Goal: Information Seeking & Learning: Learn about a topic

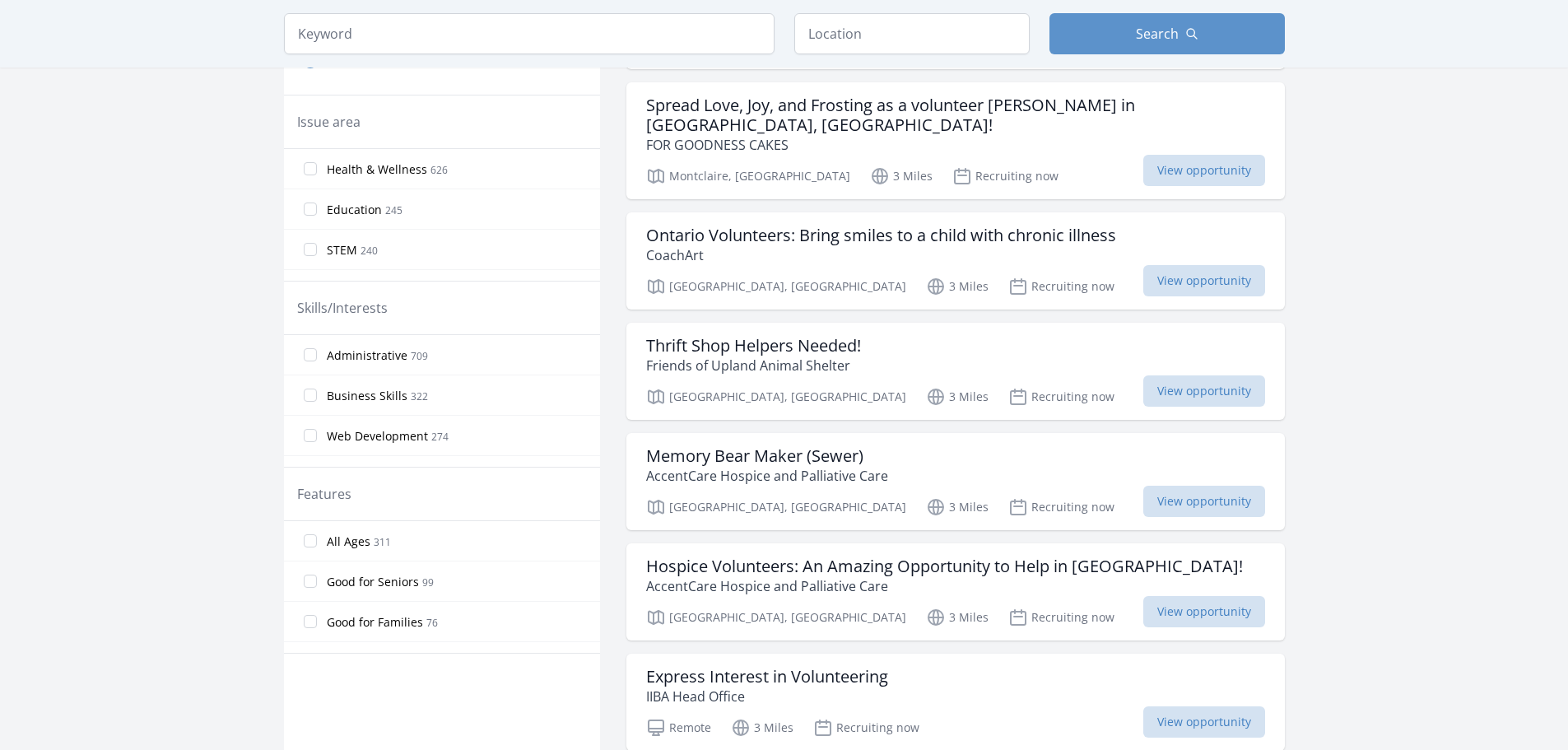
scroll to position [494, 0]
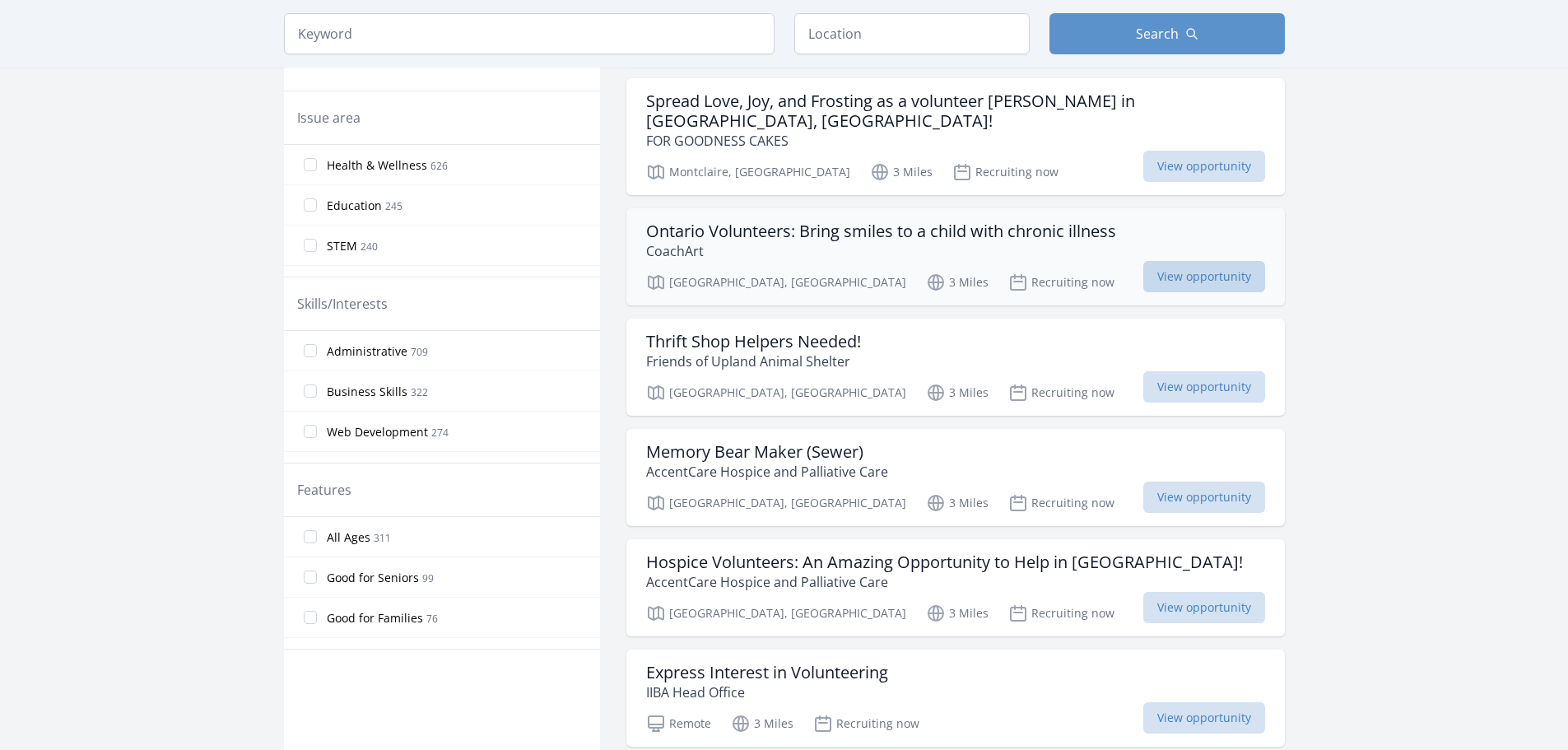
click at [1156, 261] on span "View opportunity" at bounding box center [1204, 276] width 122 height 31
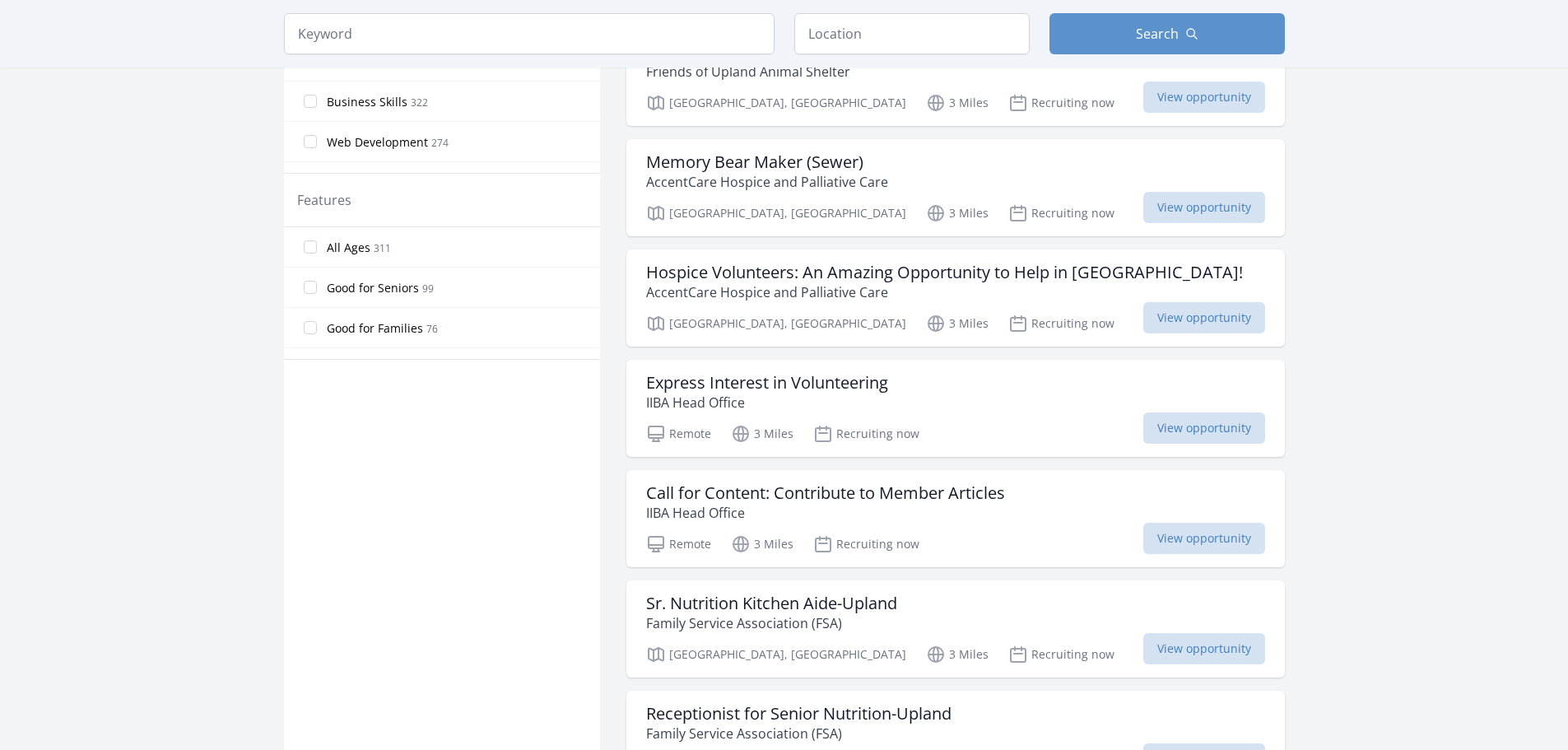
scroll to position [824, 0]
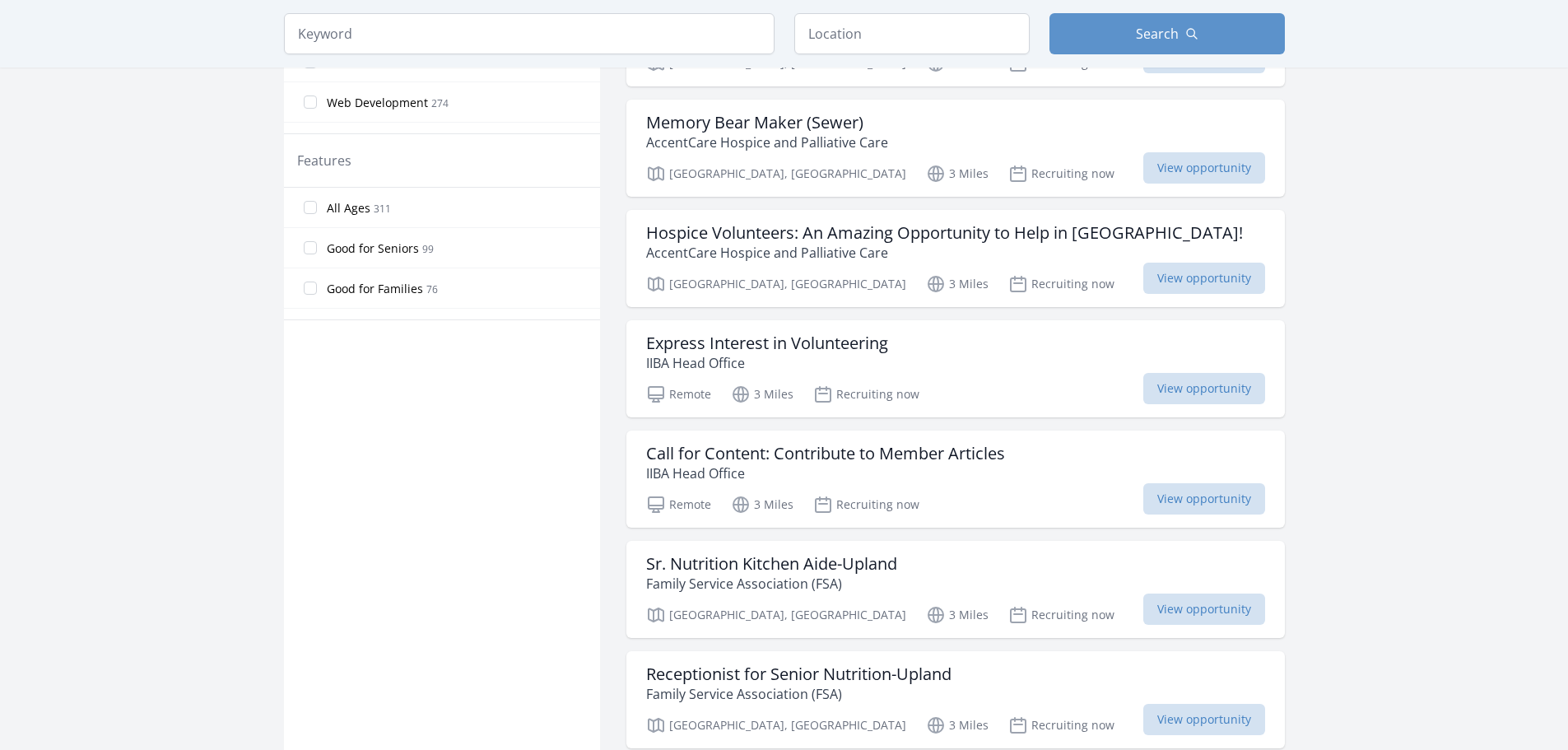
click at [1346, 362] on main "Keyword Location Search Active filters Clear filters" at bounding box center [784, 496] width 1568 height 2534
click at [1164, 270] on span "View opportunity" at bounding box center [1204, 278] width 122 height 31
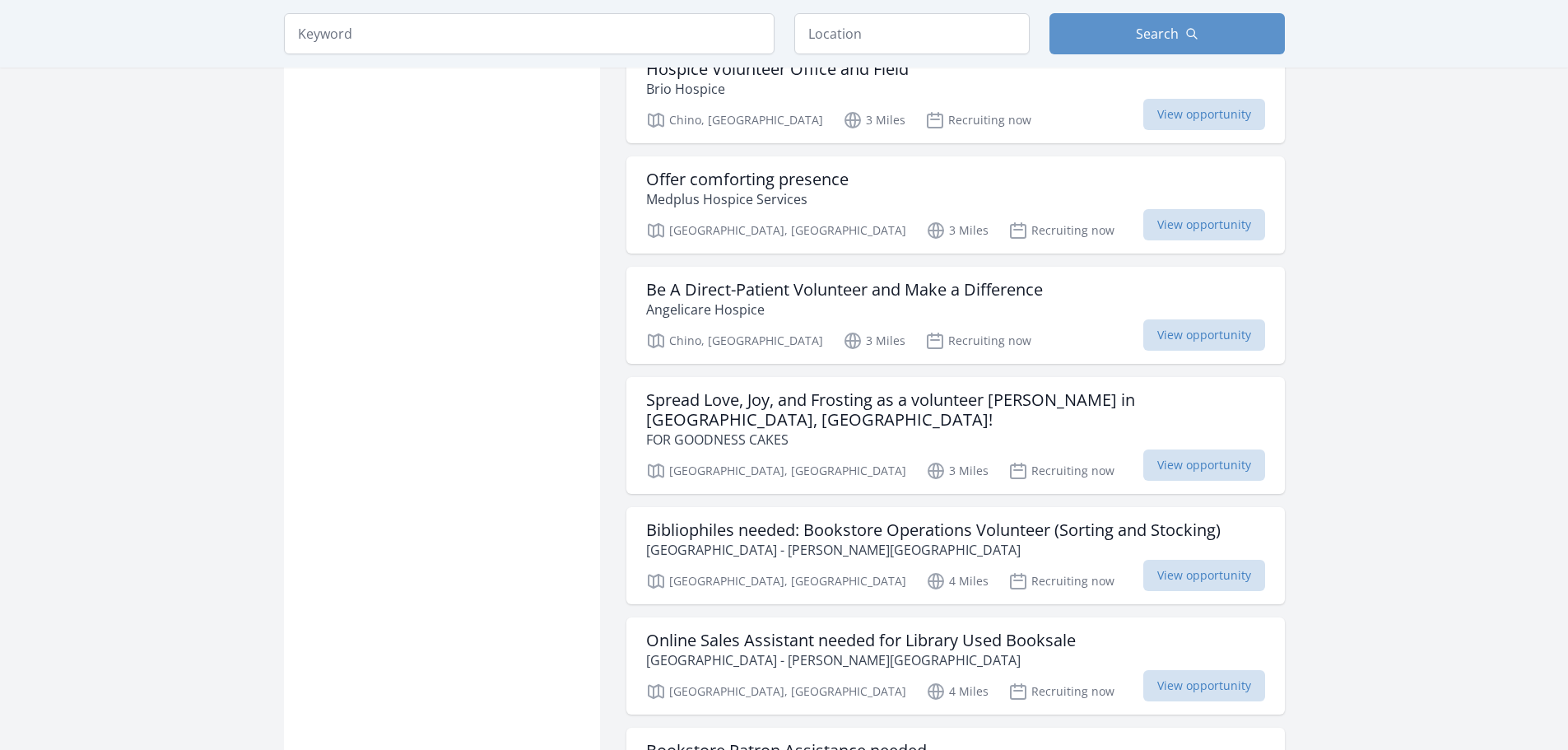
scroll to position [1565, 0]
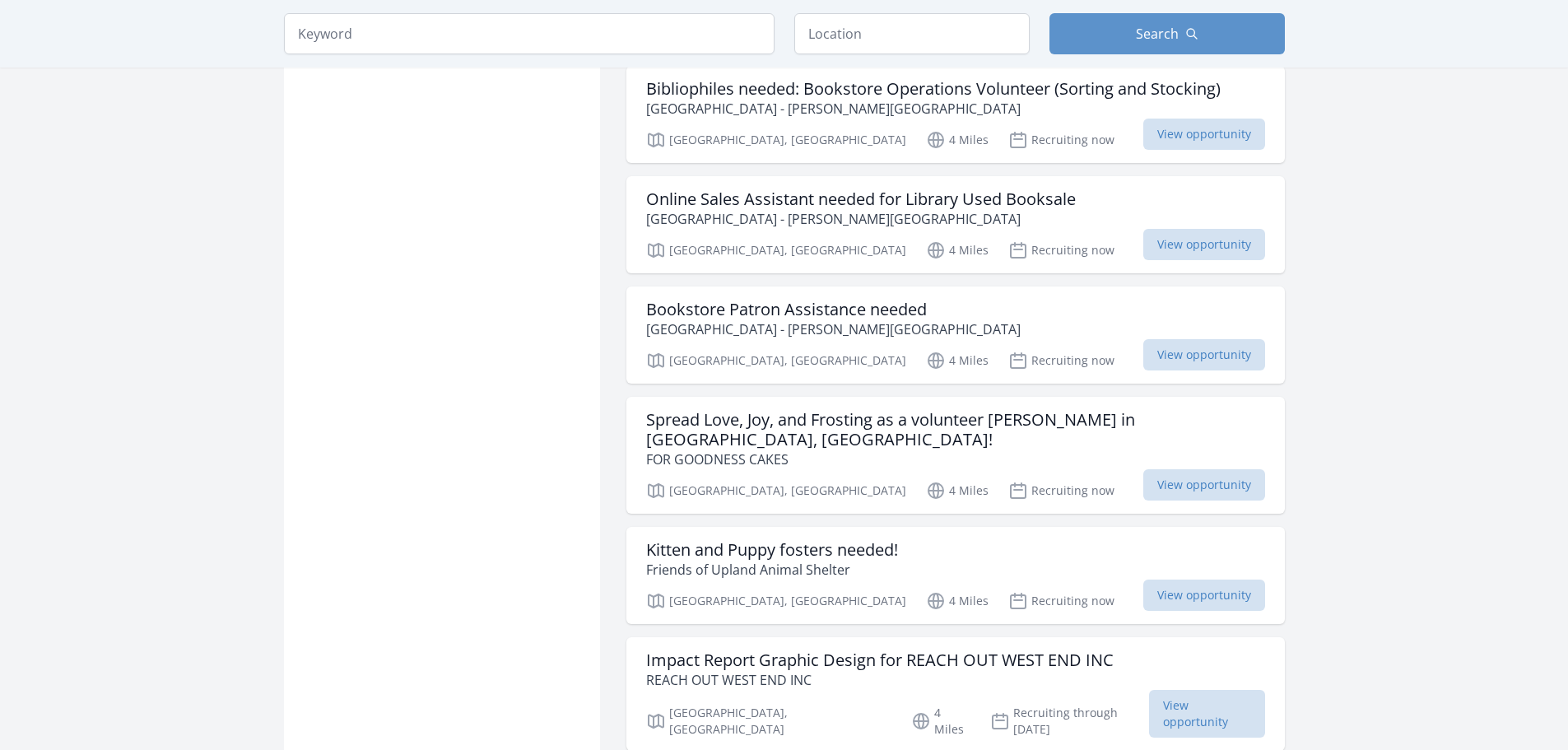
scroll to position [2059, 0]
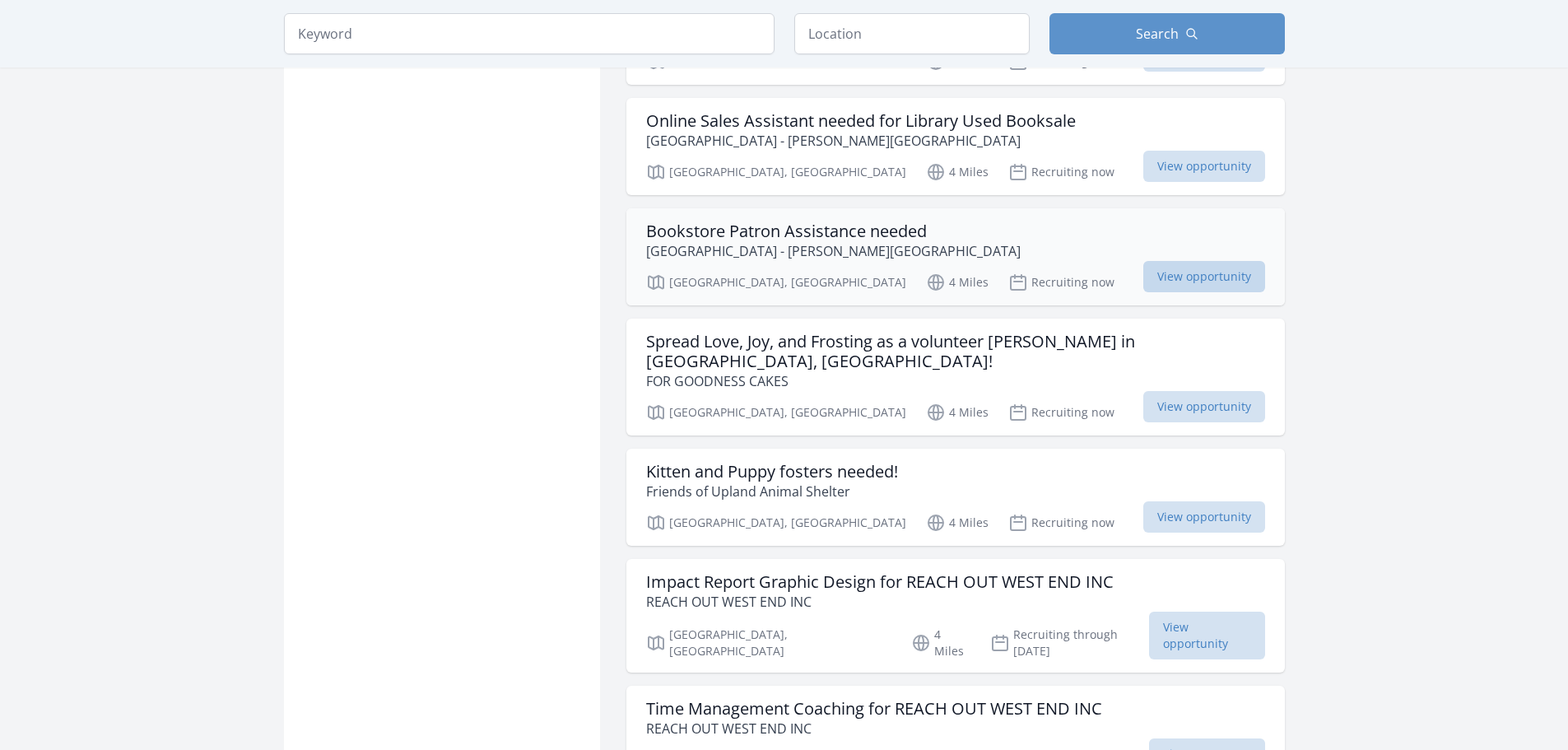
click at [1186, 261] on span "View opportunity" at bounding box center [1204, 276] width 122 height 31
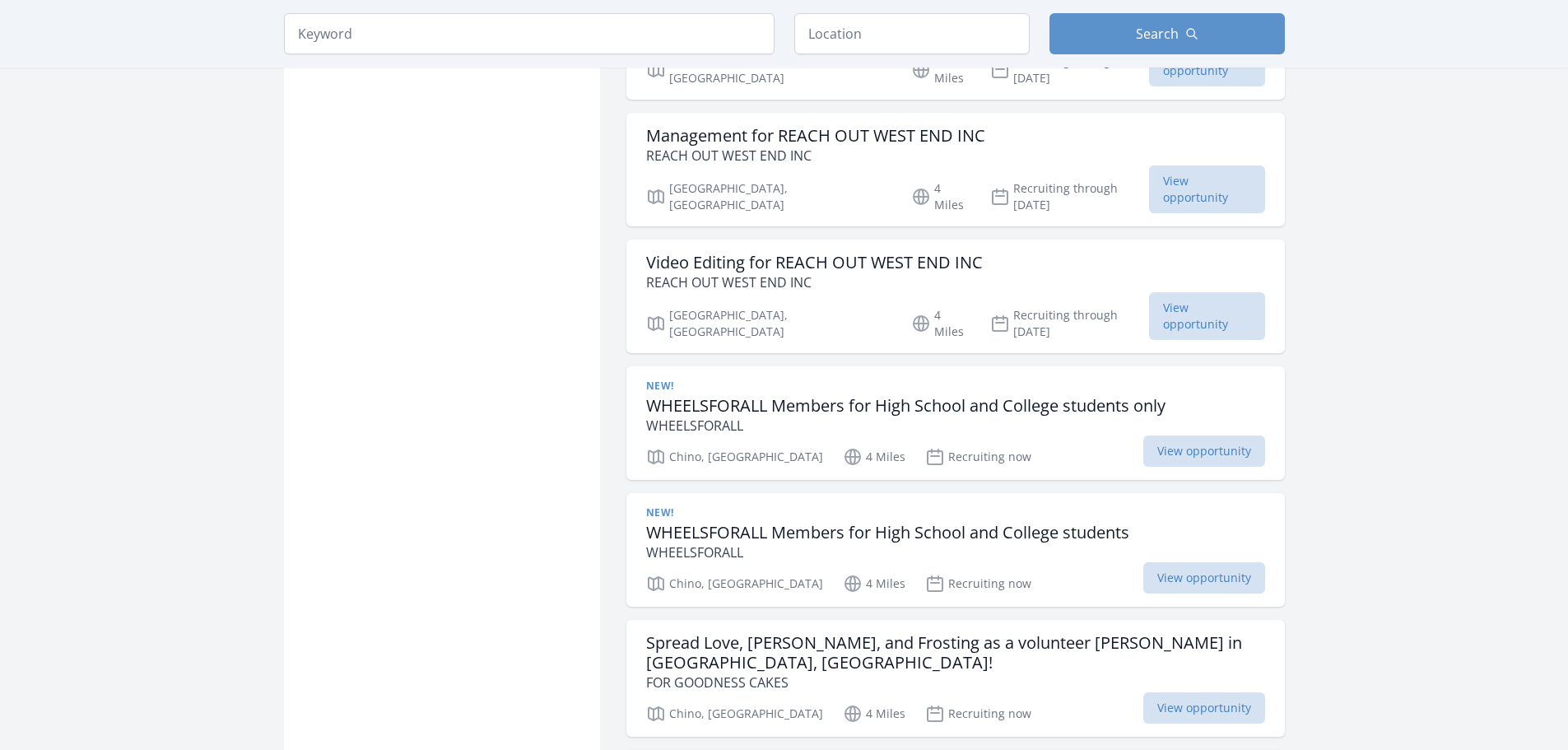
scroll to position [3212, 0]
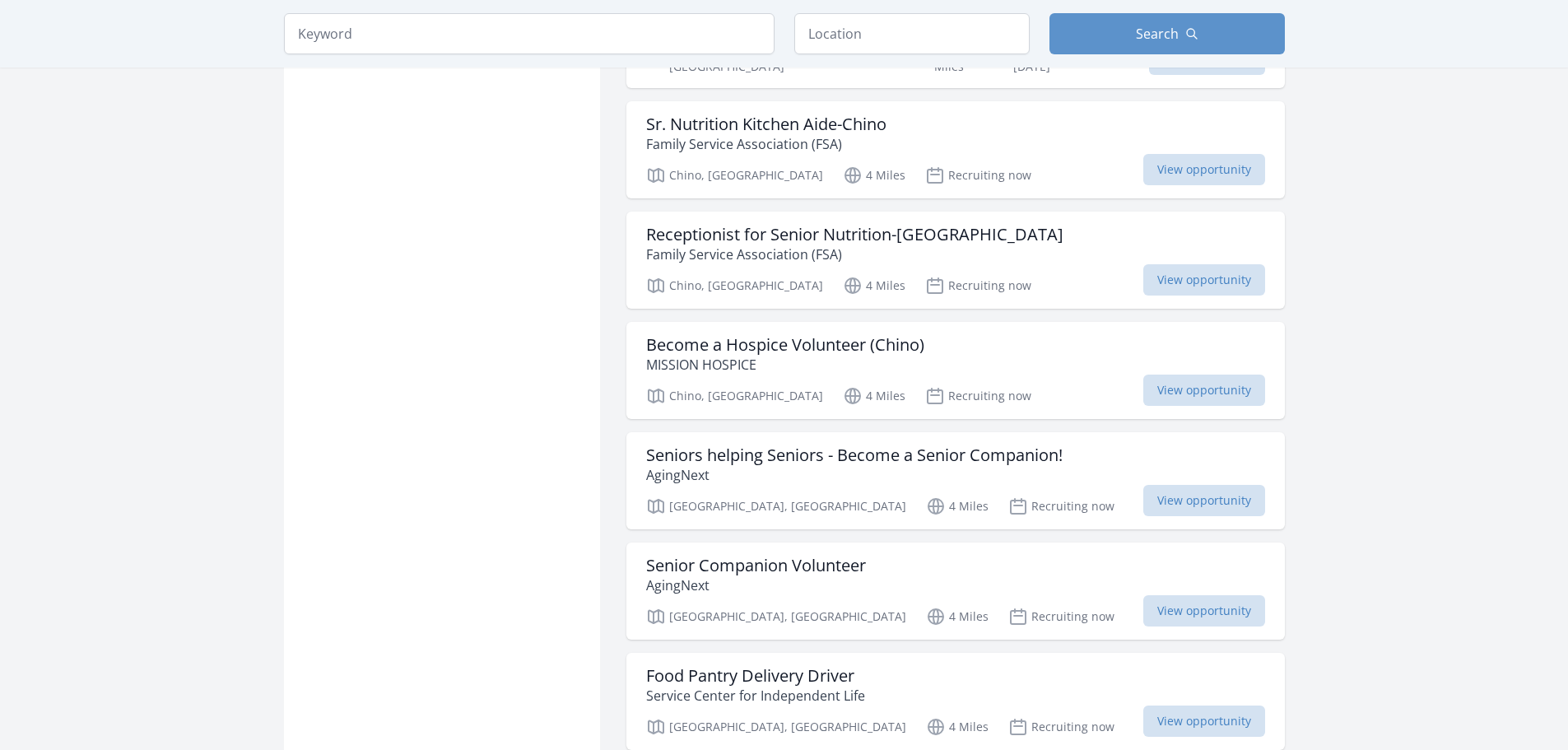
scroll to position [3953, 0]
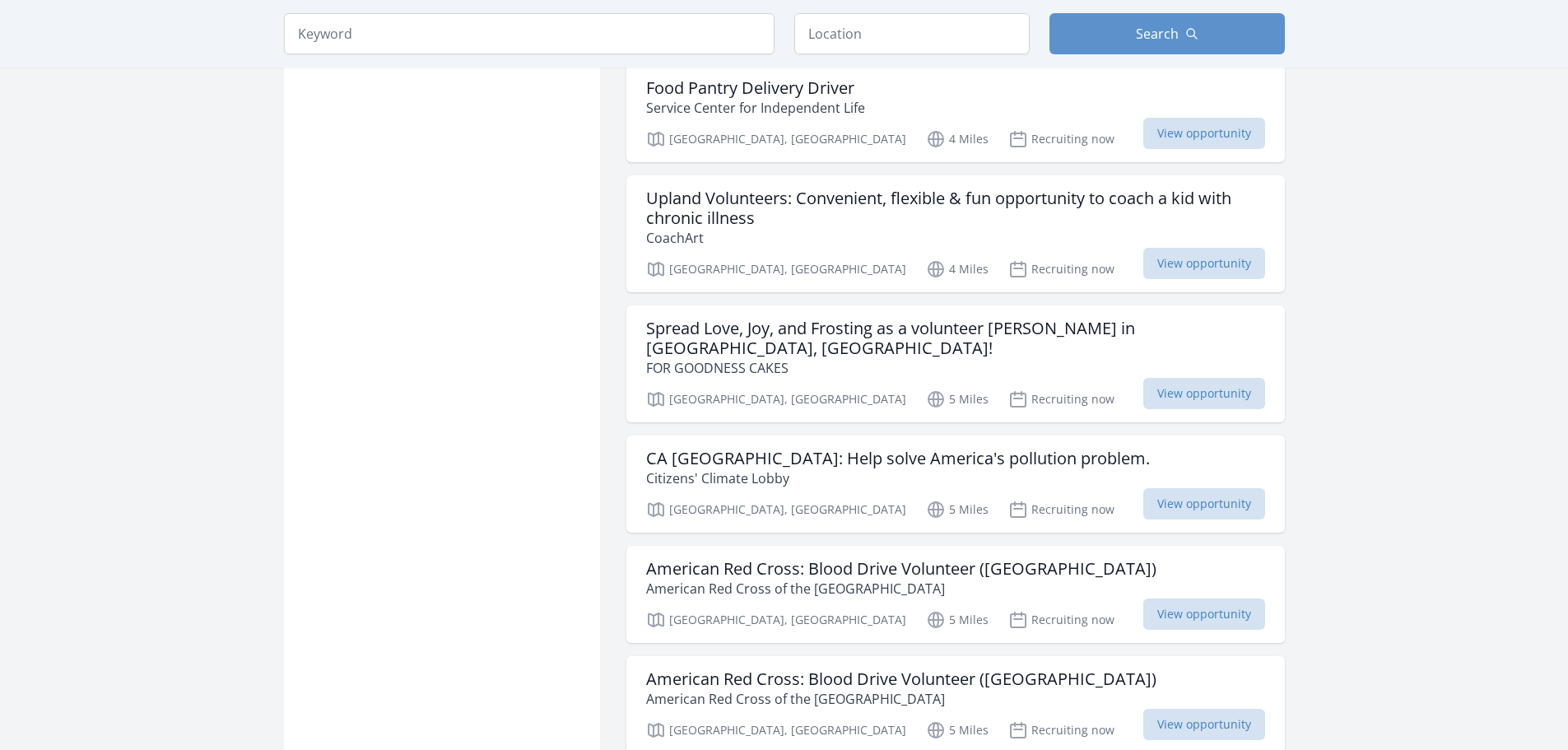
scroll to position [4530, 0]
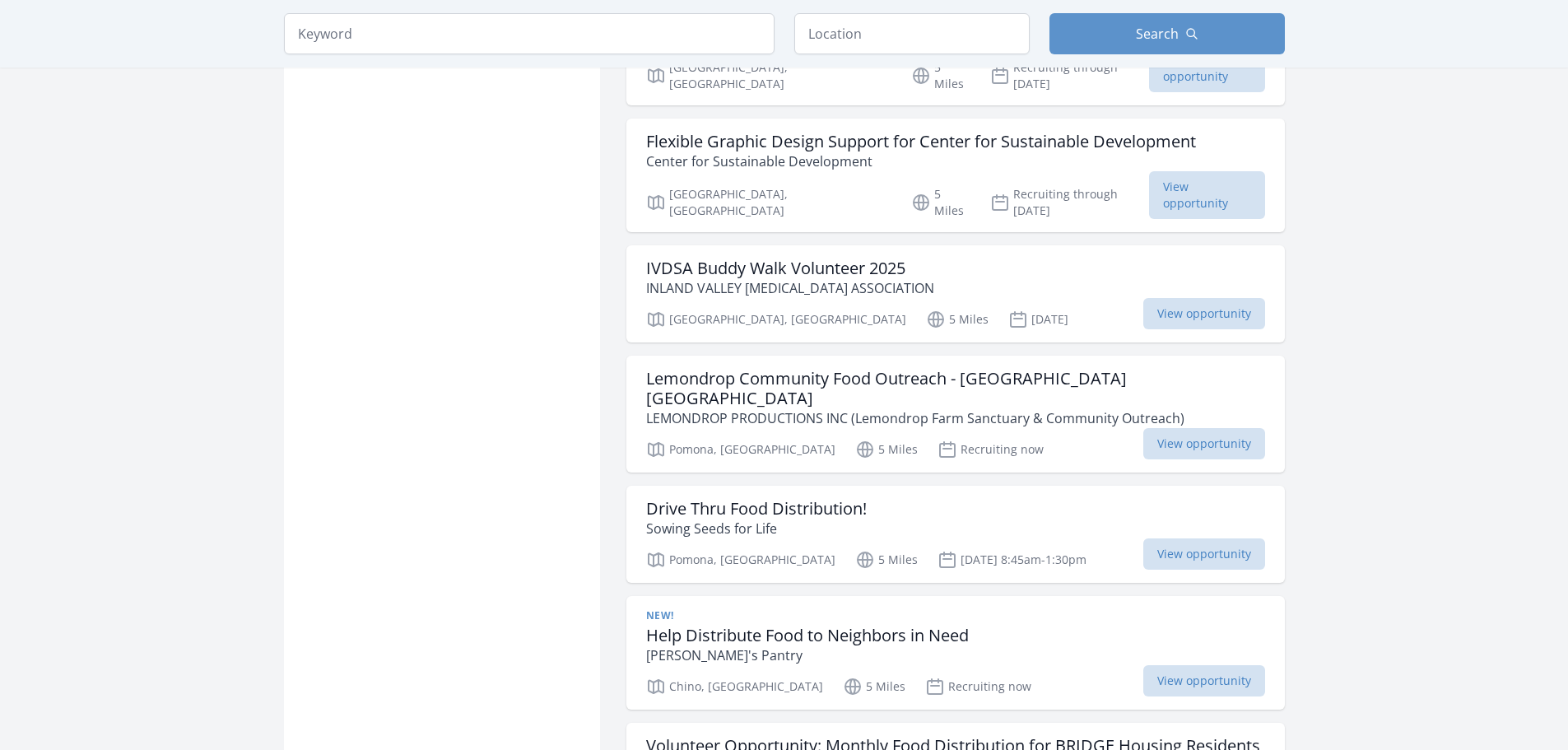
scroll to position [5518, 0]
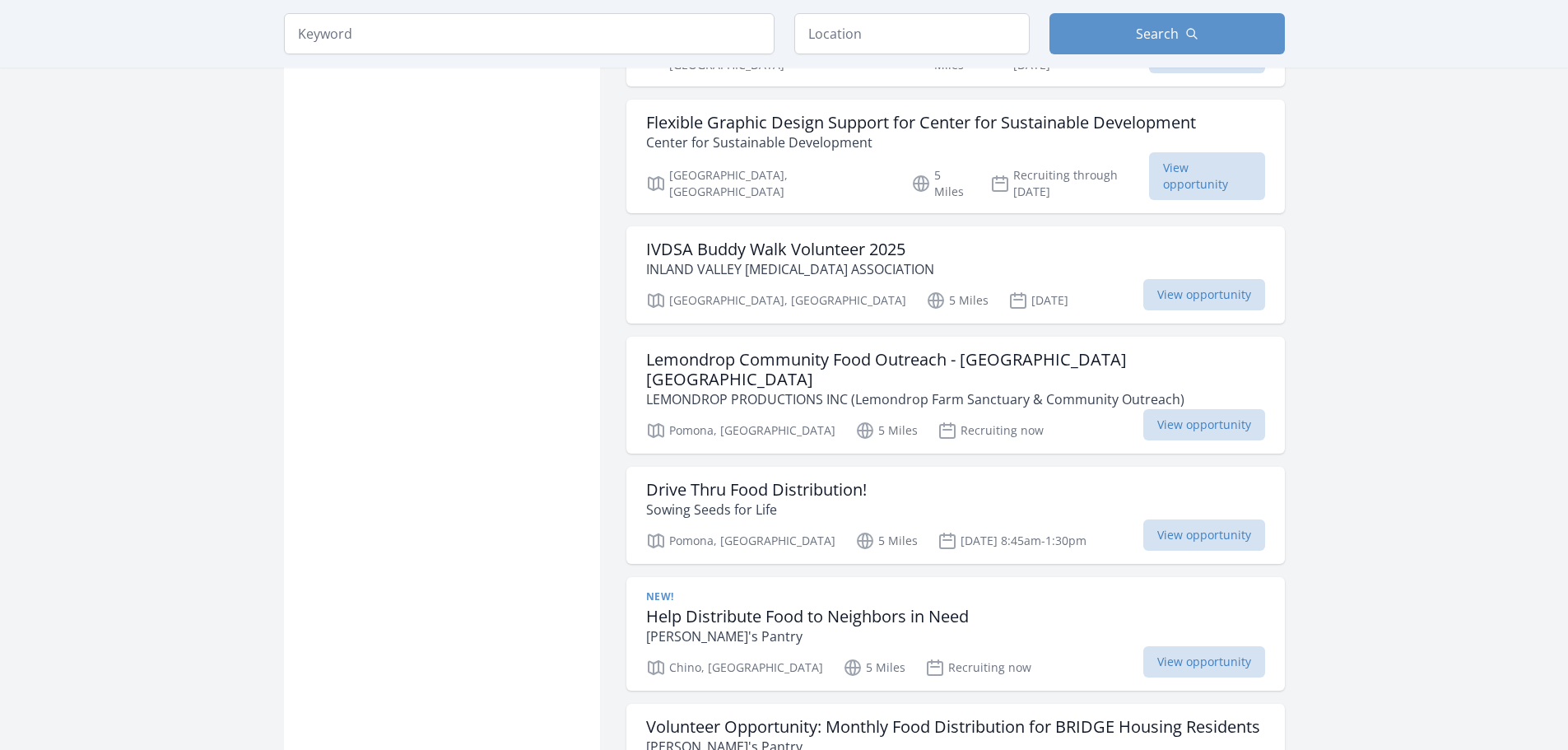
drag, startPoint x: 1376, startPoint y: 360, endPoint x: 1379, endPoint y: 427, distance: 67.1
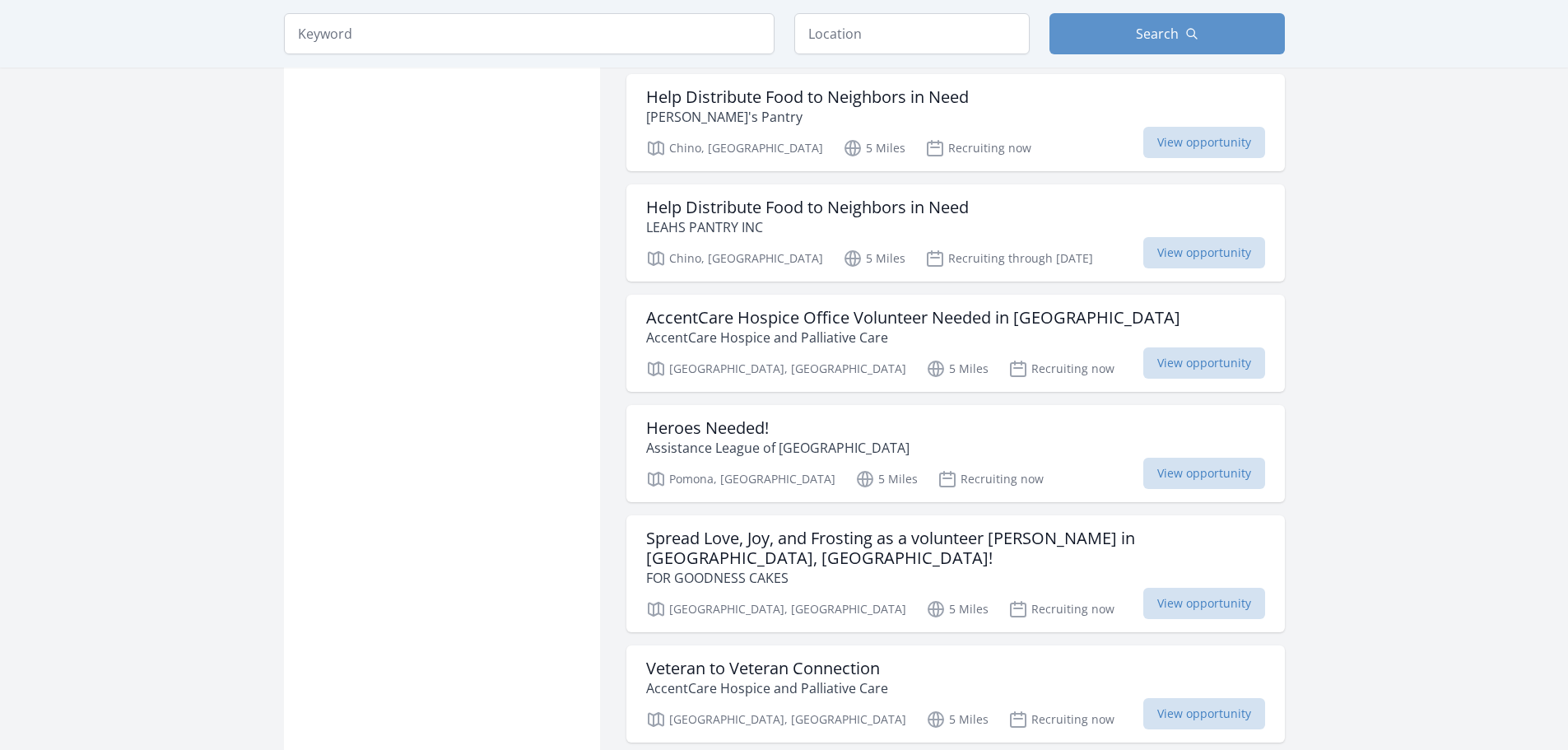
scroll to position [6259, 0]
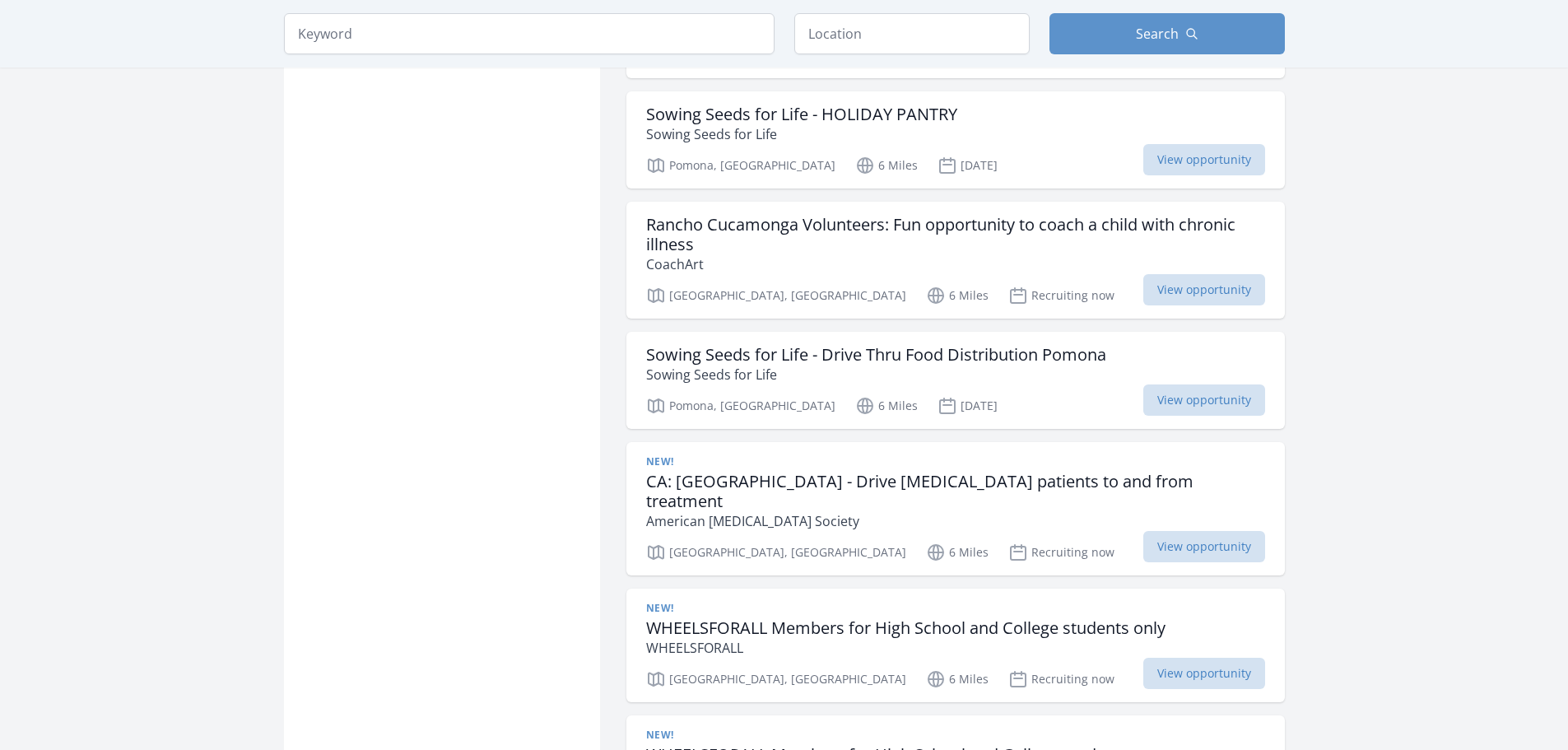
scroll to position [8236, 0]
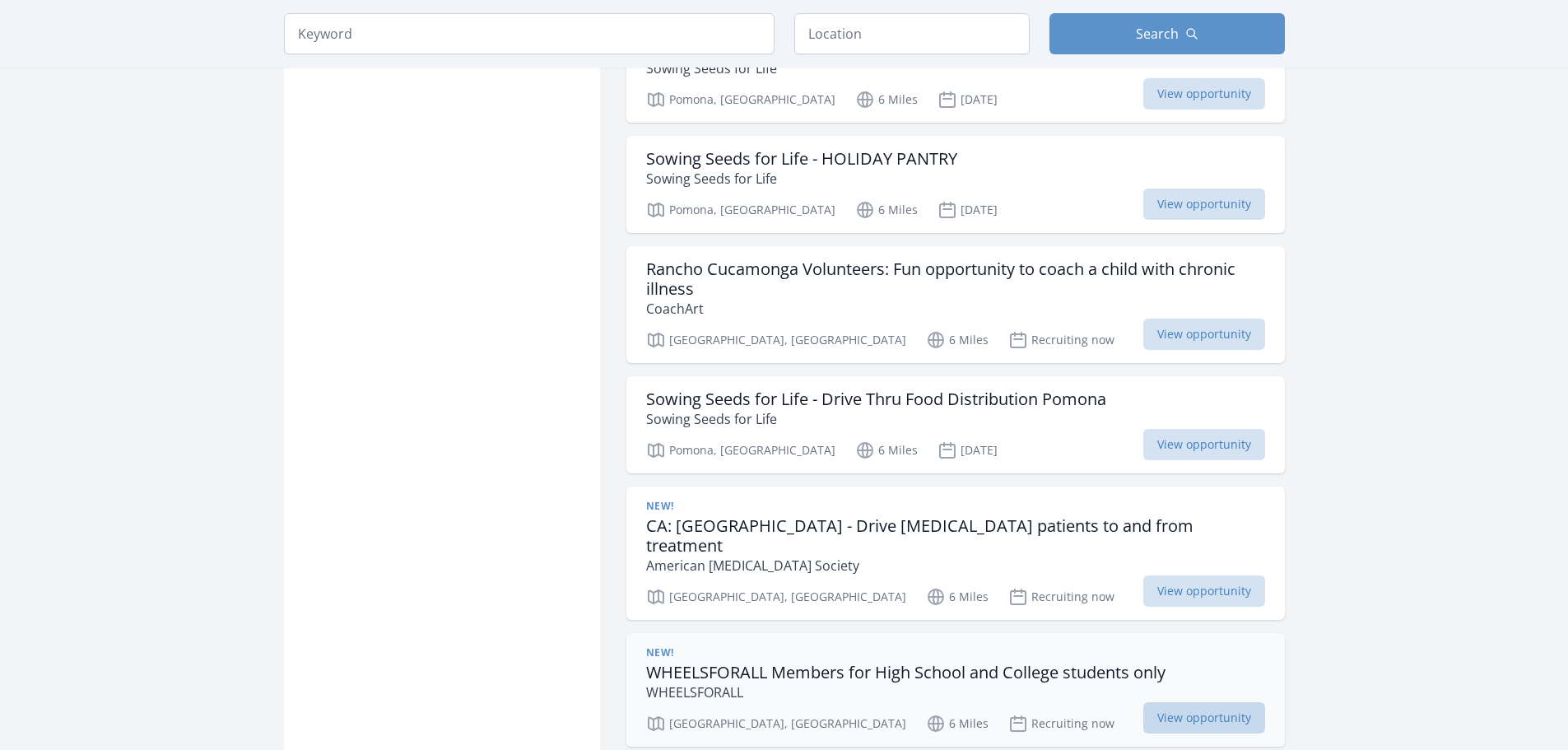
click at [1213, 703] on span "View opportunity" at bounding box center [1204, 718] width 122 height 31
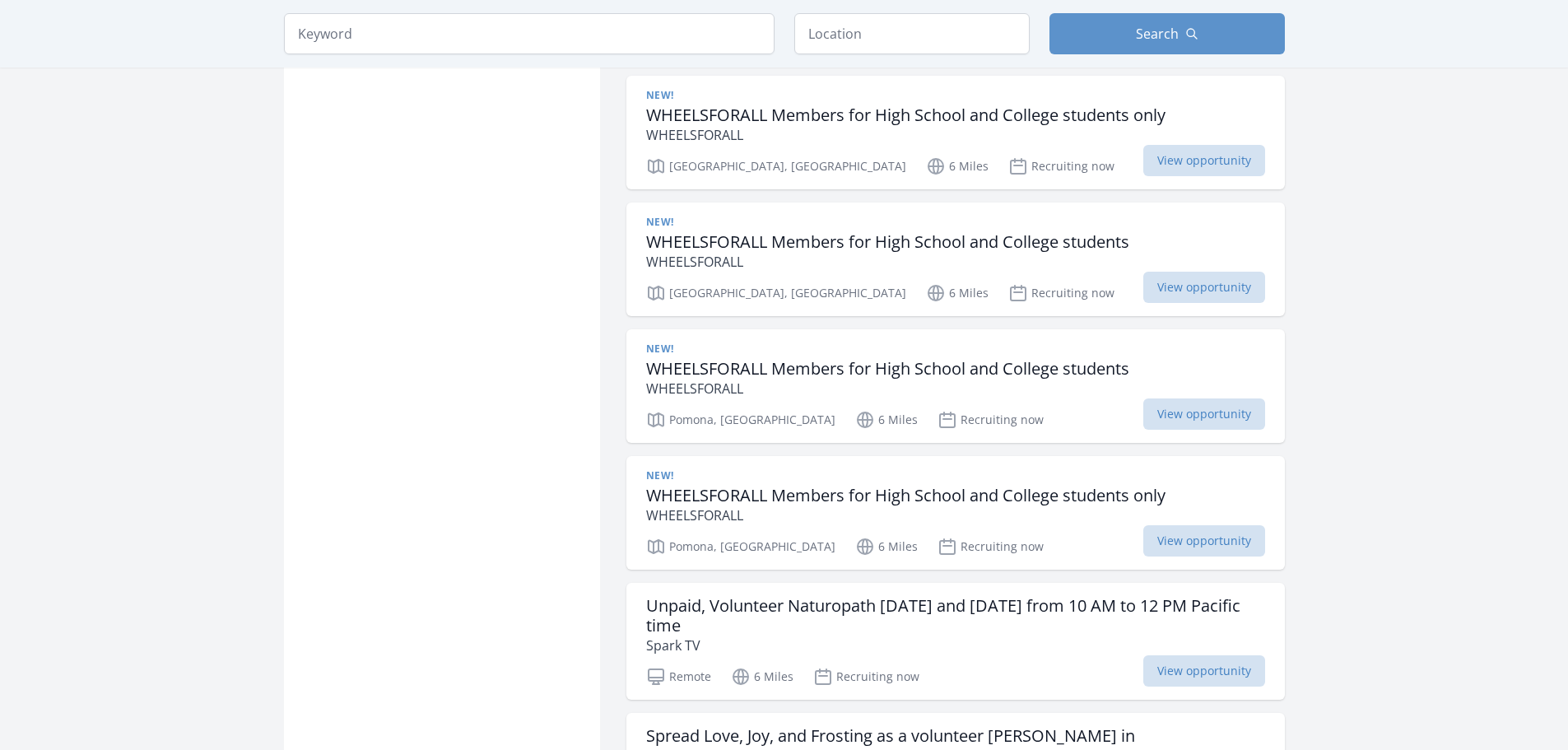
scroll to position [6259, 0]
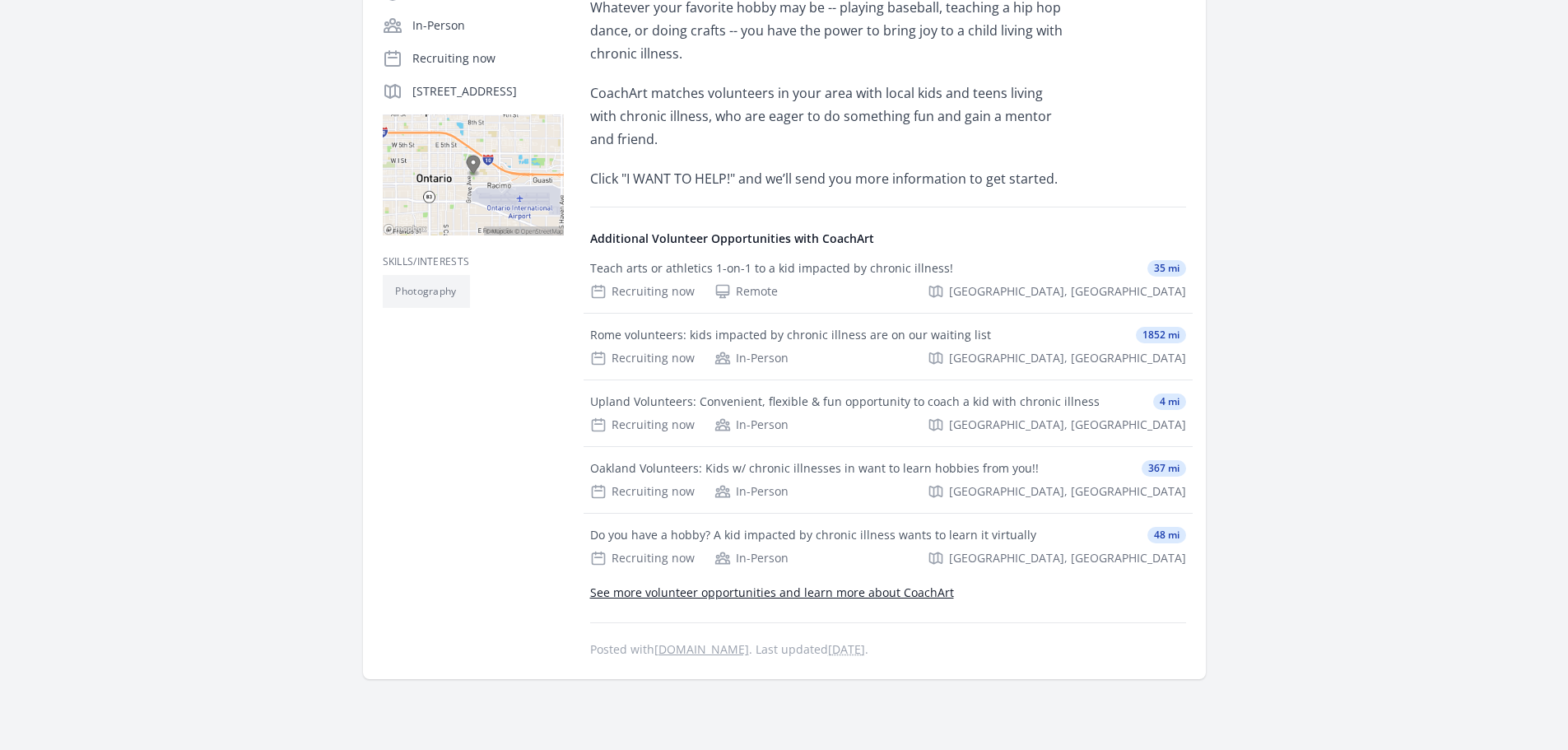
scroll to position [412, 0]
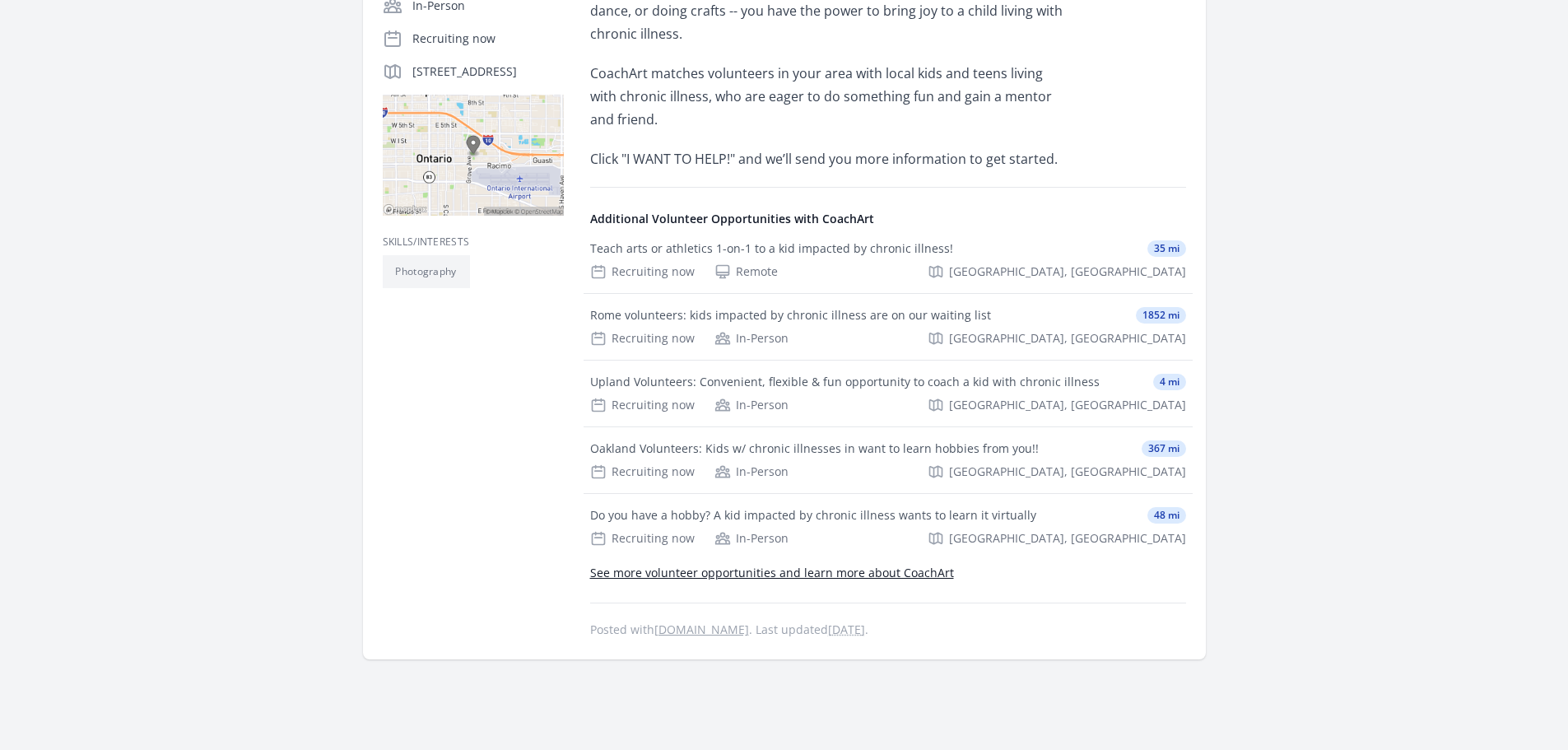
click at [1366, 382] on main "Organization CoachArt Ontario Volunteers: Bring smiles to a child with chronic …" at bounding box center [784, 206] width 1568 height 1131
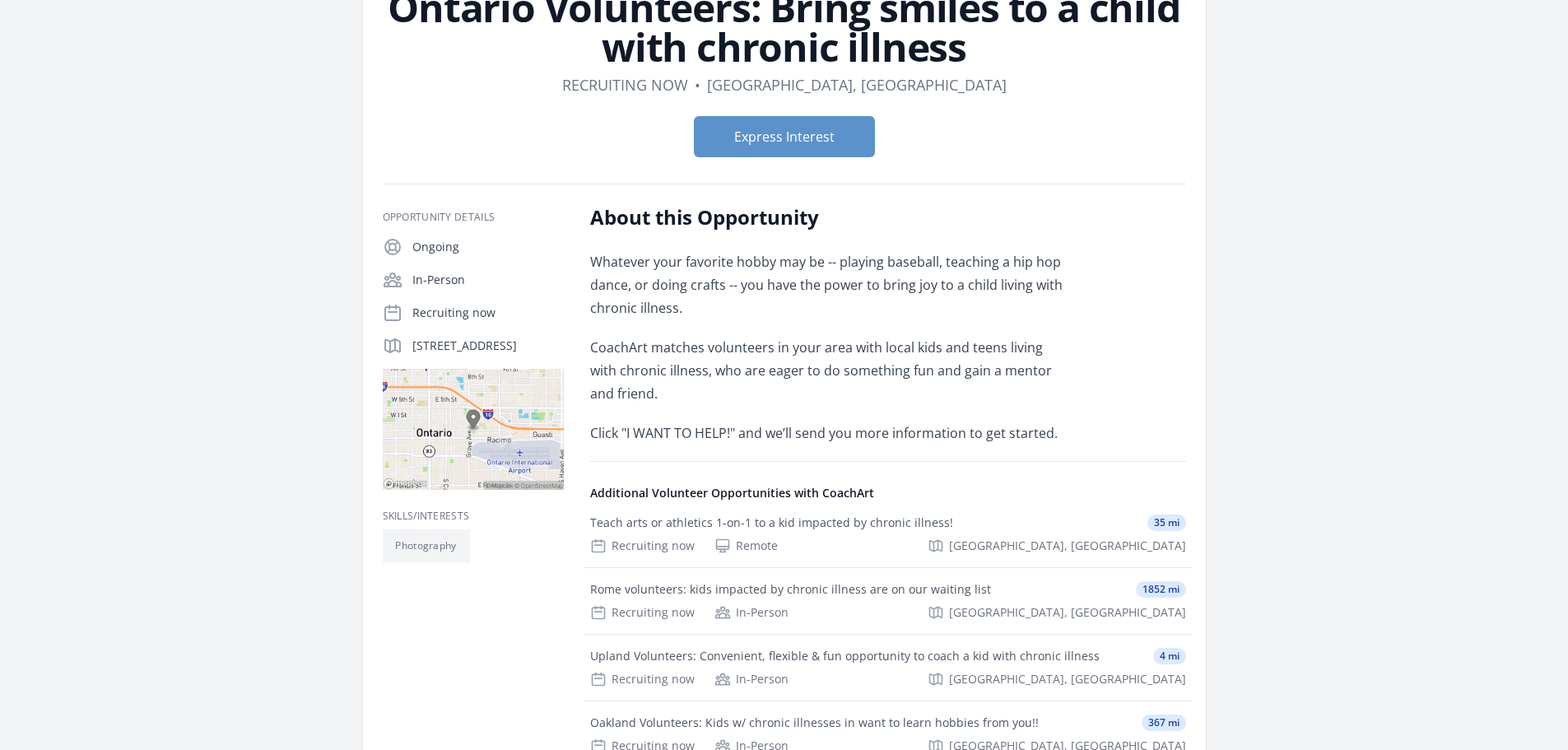
scroll to position [82, 0]
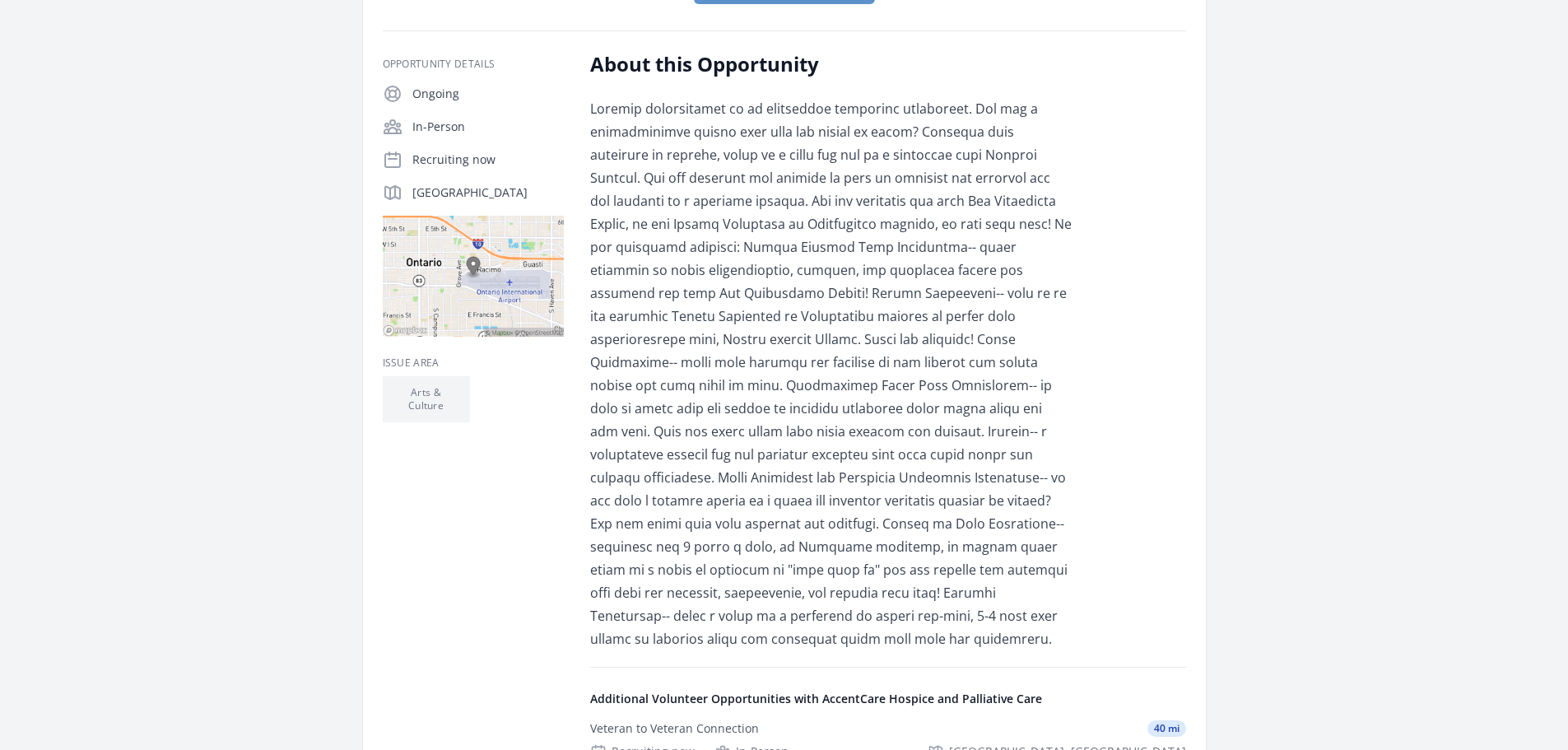
scroll to position [329, 0]
click at [848, 532] on p at bounding box center [831, 374] width 482 height 553
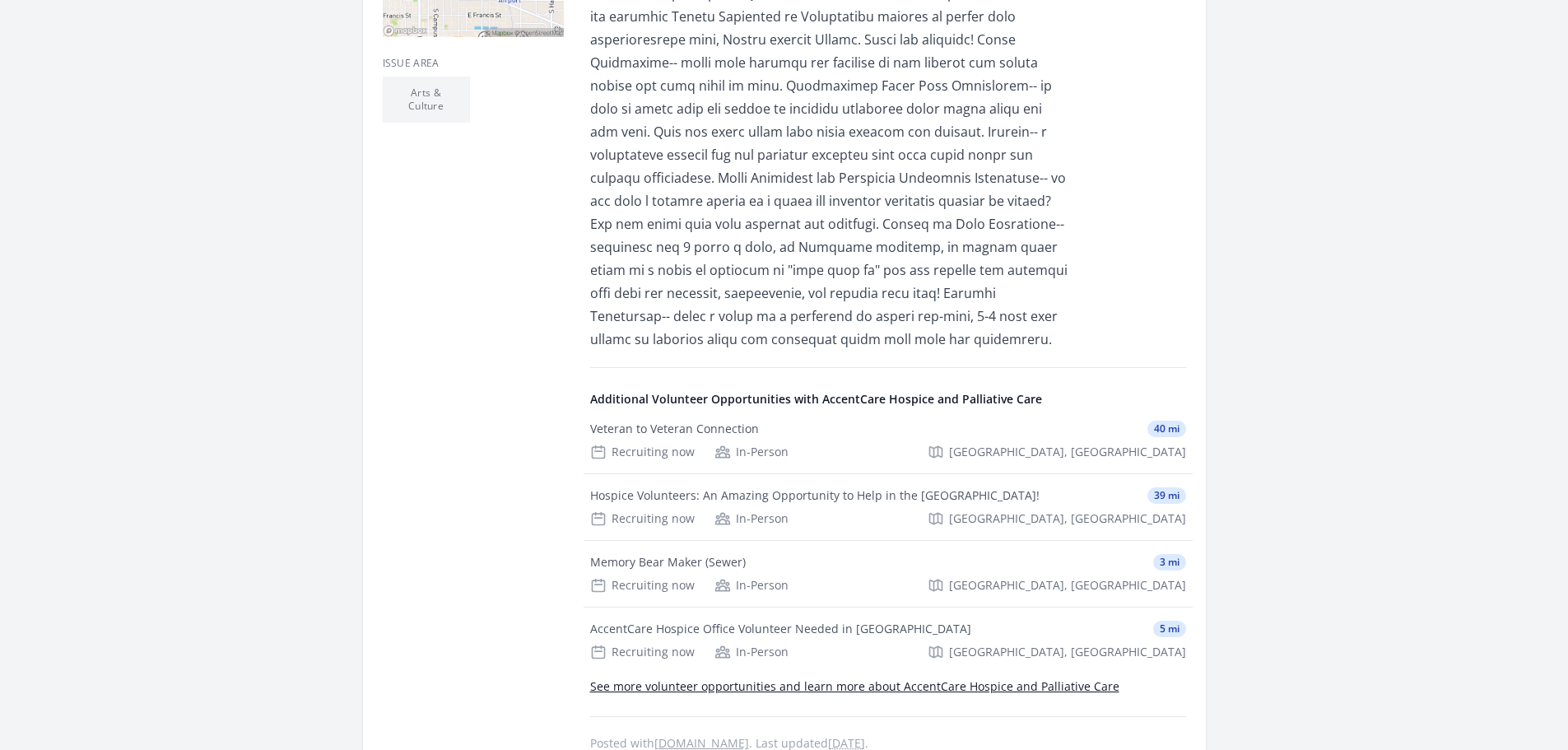
scroll to position [659, 0]
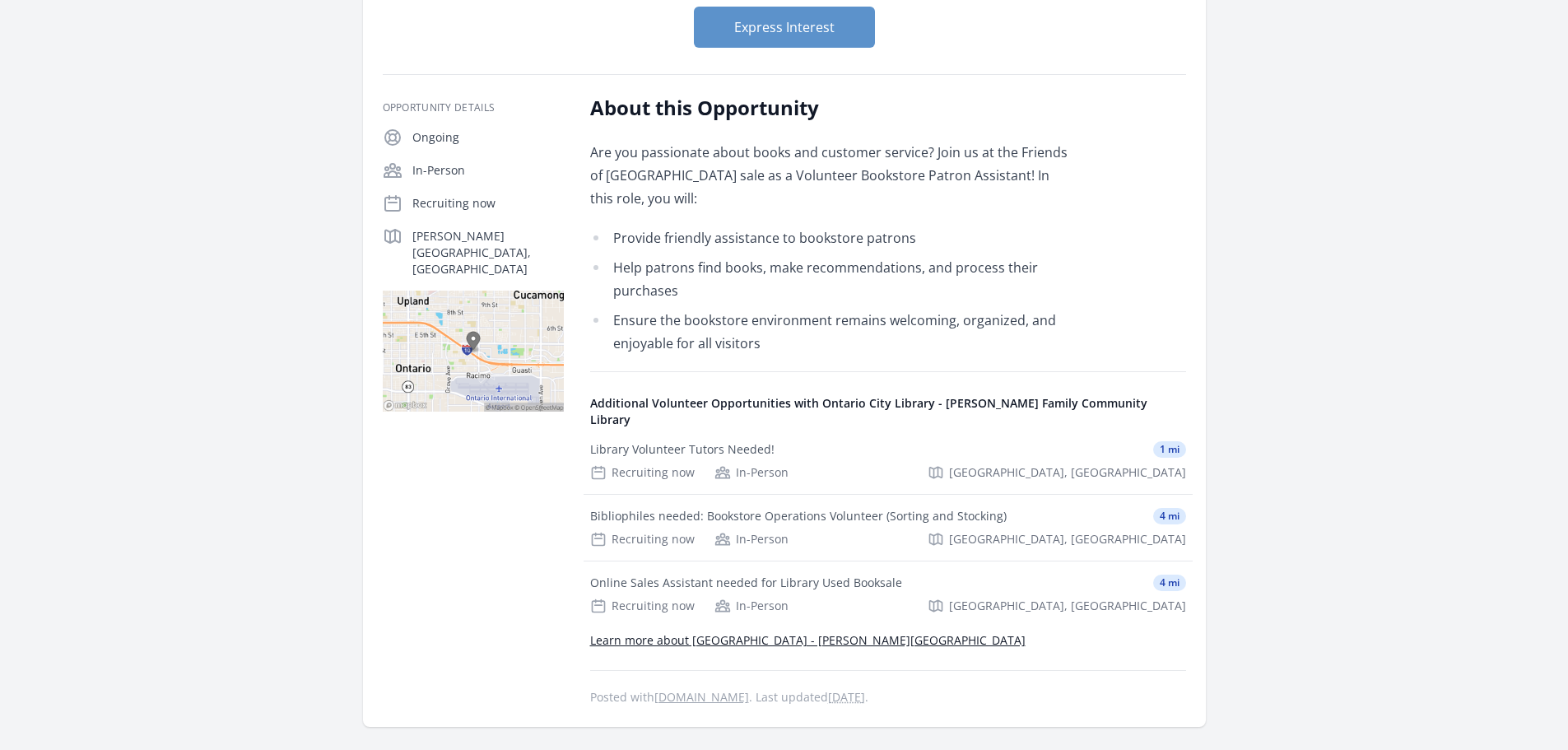
scroll to position [247, 0]
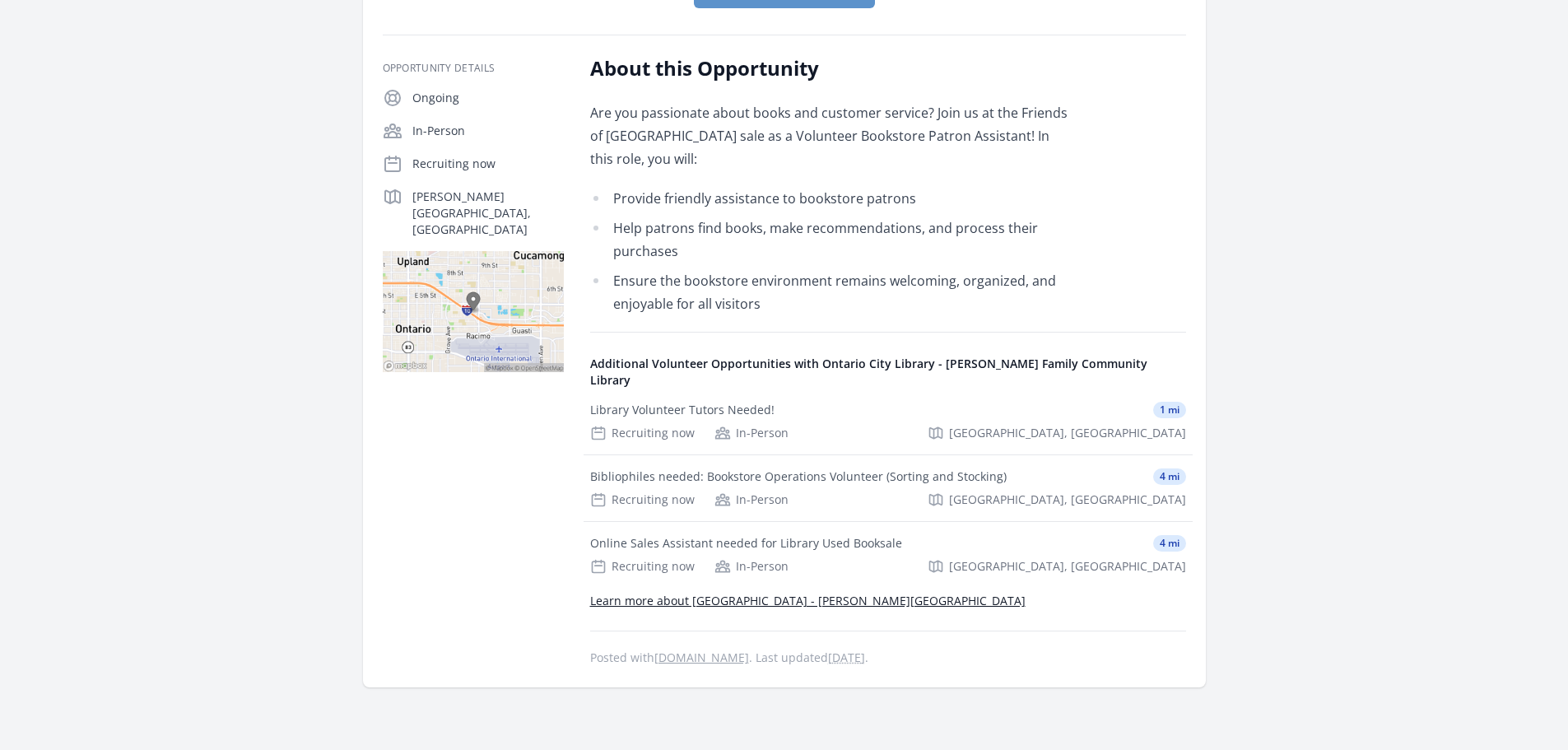
click at [1389, 416] on main "Organization Ontario City Library - Ovitt Family Community Library Bookstore Pa…" at bounding box center [784, 303] width 1568 height 994
click at [919, 492] on div "Recruiting now In-Person Ontario, CA" at bounding box center [888, 500] width 596 height 16
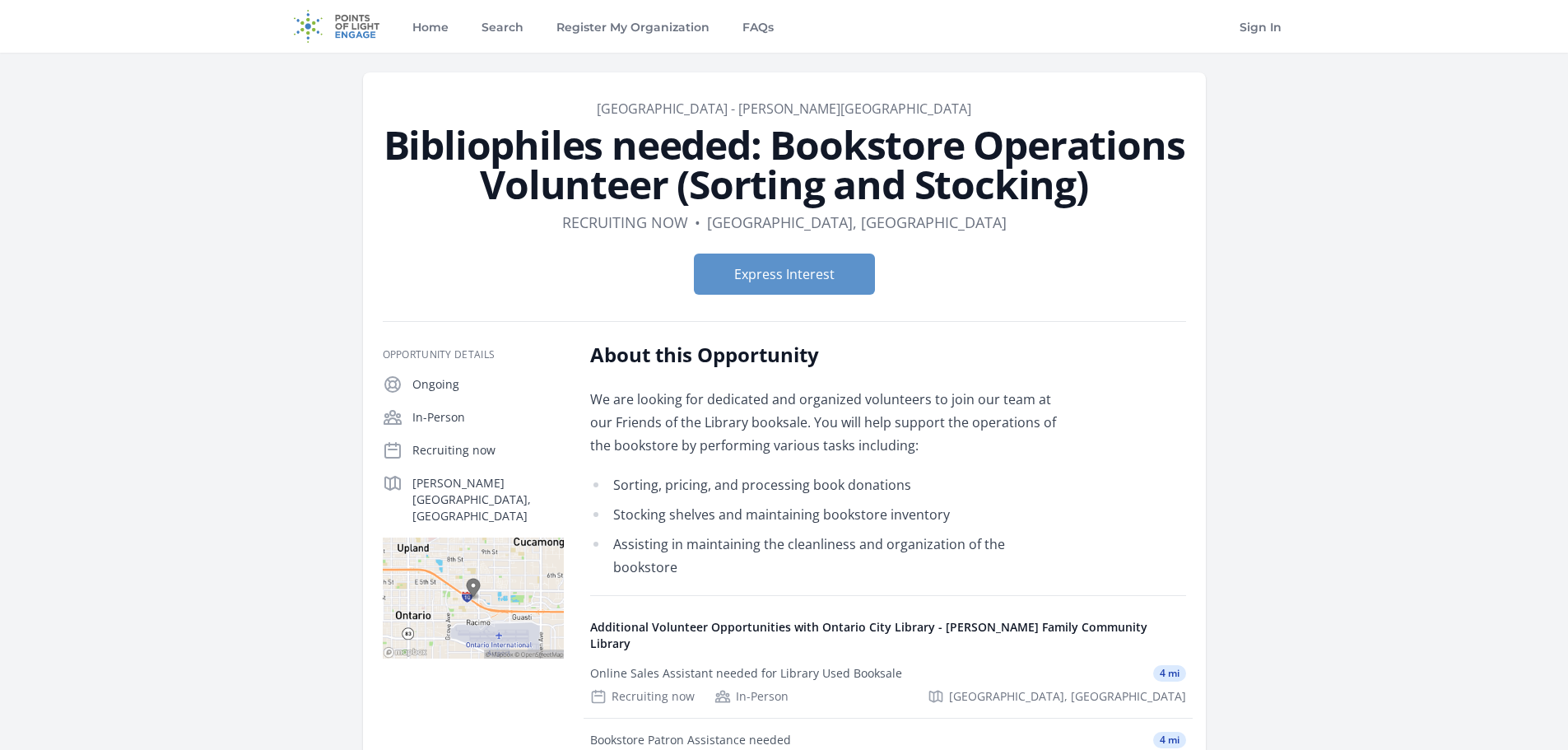
click at [1308, 305] on div "Organization [GEOGRAPHIC_DATA] - [PERSON_NAME][GEOGRAPHIC_DATA] Bibliophiles ne…" at bounding box center [784, 558] width 1053 height 1011
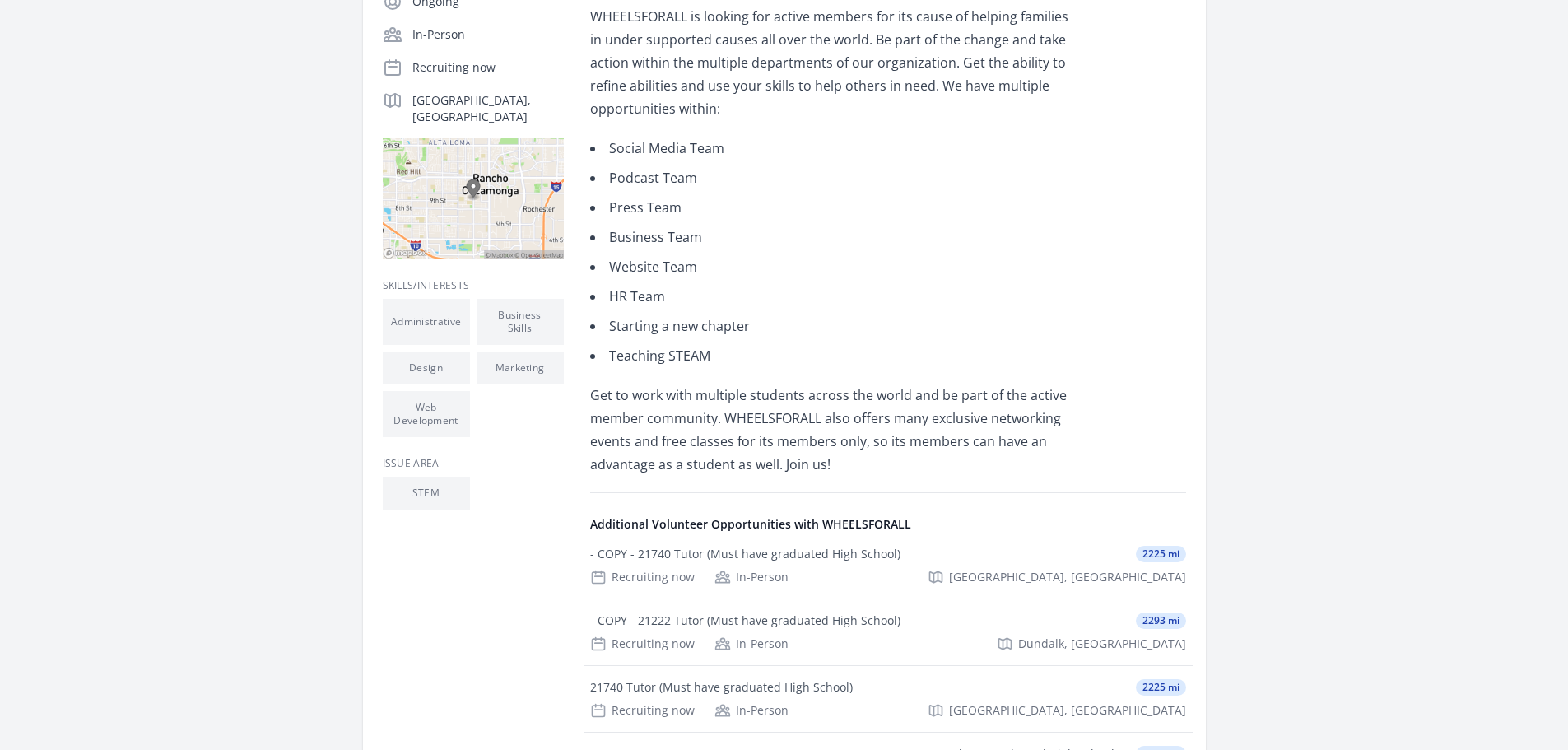
scroll to position [412, 0]
